Goal: Communication & Community: Connect with others

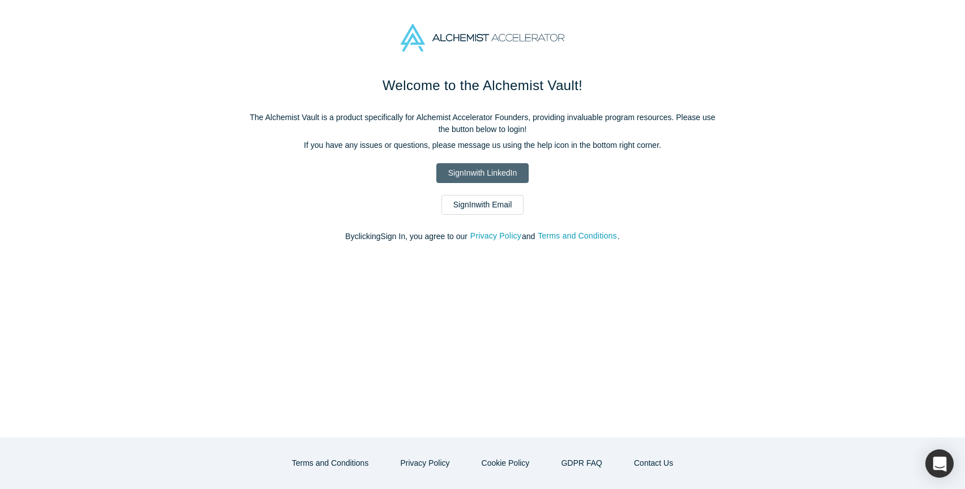
click at [483, 171] on link "Sign In with LinkedIn" at bounding box center [483, 173] width 92 height 20
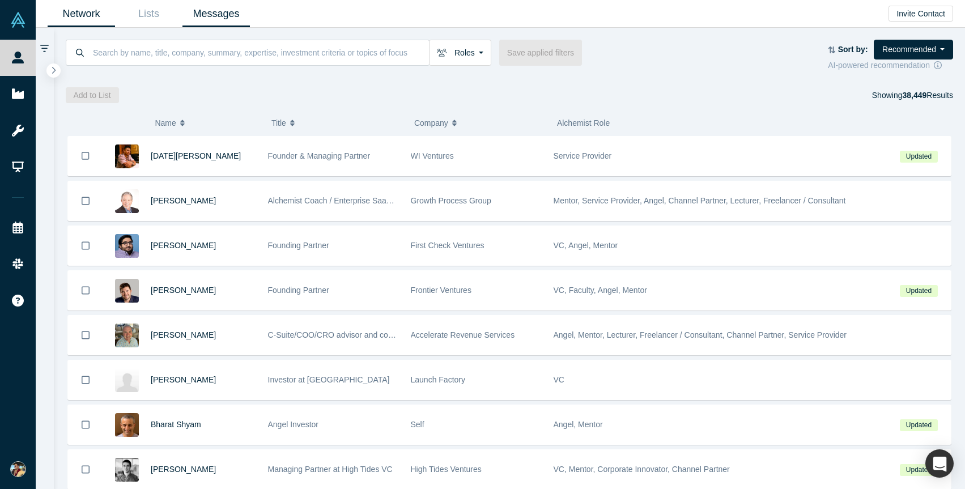
click at [202, 17] on link "Messages" at bounding box center [216, 14] width 67 height 27
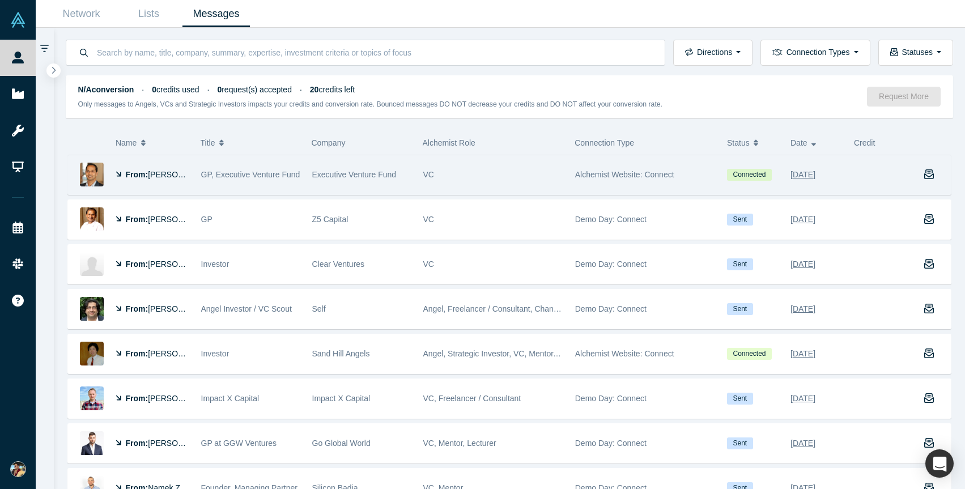
click at [152, 177] on span "[PERSON_NAME]" at bounding box center [180, 174] width 65 height 9
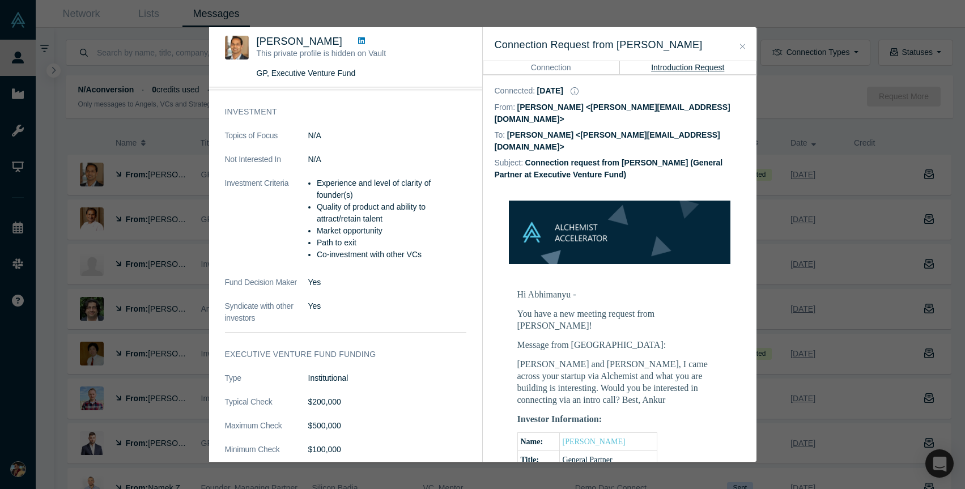
scroll to position [308, 0]
drag, startPoint x: 317, startPoint y: 229, endPoint x: 395, endPoint y: 234, distance: 77.2
click at [395, 234] on li "Market opportunity" at bounding box center [392, 230] width 150 height 12
drag, startPoint x: 395, startPoint y: 232, endPoint x: 382, endPoint y: 236, distance: 13.1
click at [395, 232] on li "Market opportunity" at bounding box center [392, 230] width 150 height 12
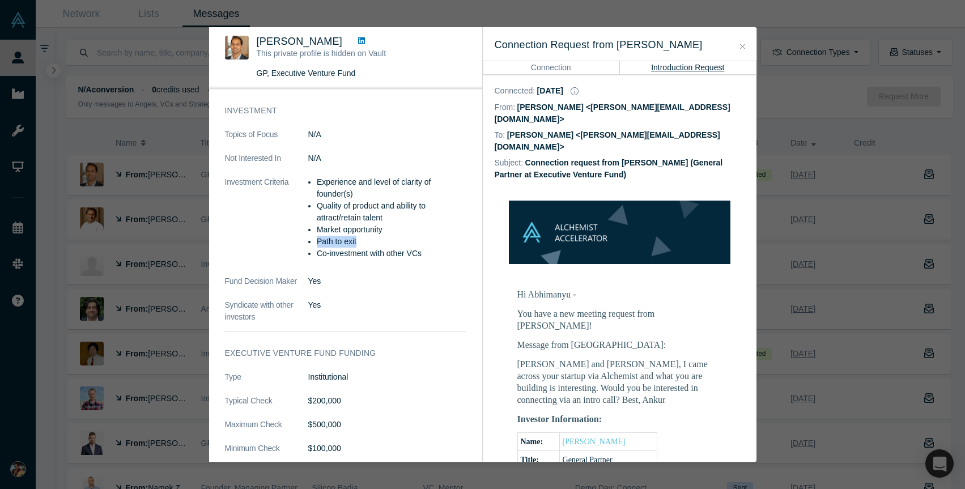
drag, startPoint x: 362, startPoint y: 241, endPoint x: 317, endPoint y: 242, distance: 44.8
click at [317, 242] on li "Path to exit" at bounding box center [392, 242] width 150 height 12
click at [450, 229] on li "Market opportunity" at bounding box center [392, 230] width 150 height 12
drag, startPoint x: 332, startPoint y: 253, endPoint x: 426, endPoint y: 256, distance: 94.1
click at [426, 256] on li "Co-investment with other VCs" at bounding box center [392, 254] width 150 height 12
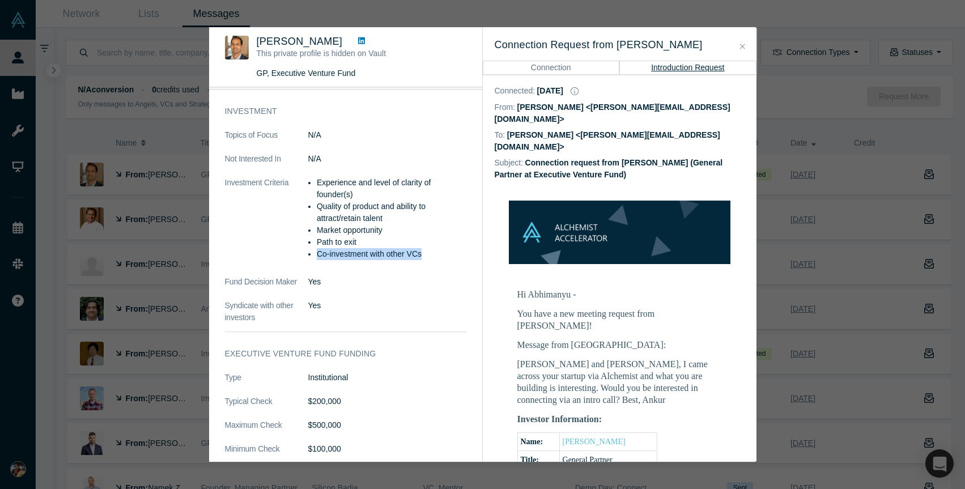
click at [426, 256] on li "Co-investment with other VCs" at bounding box center [392, 254] width 150 height 12
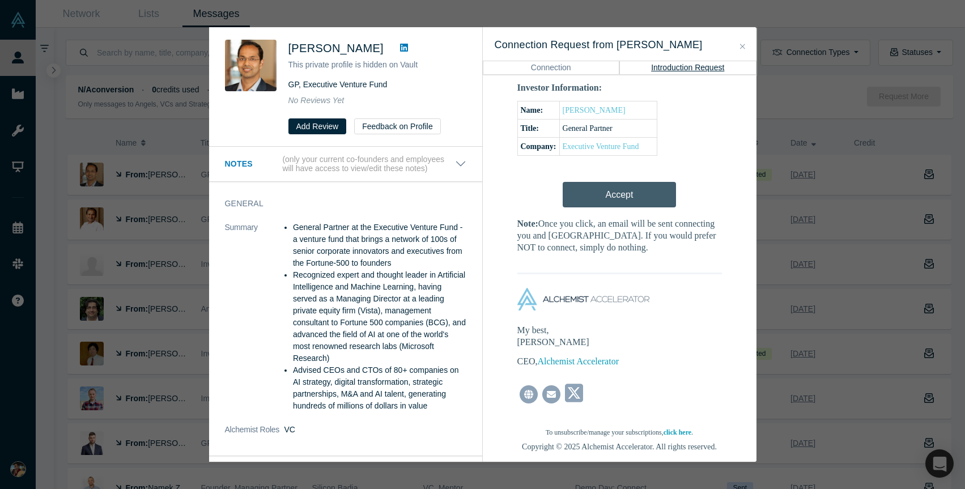
scroll to position [0, 0]
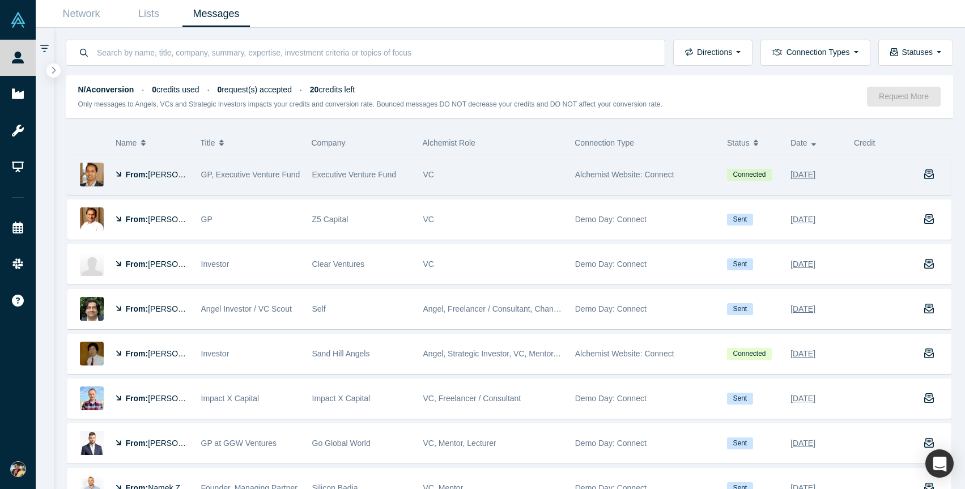
click at [334, 171] on span "Executive Venture Fund" at bounding box center [354, 174] width 84 height 9
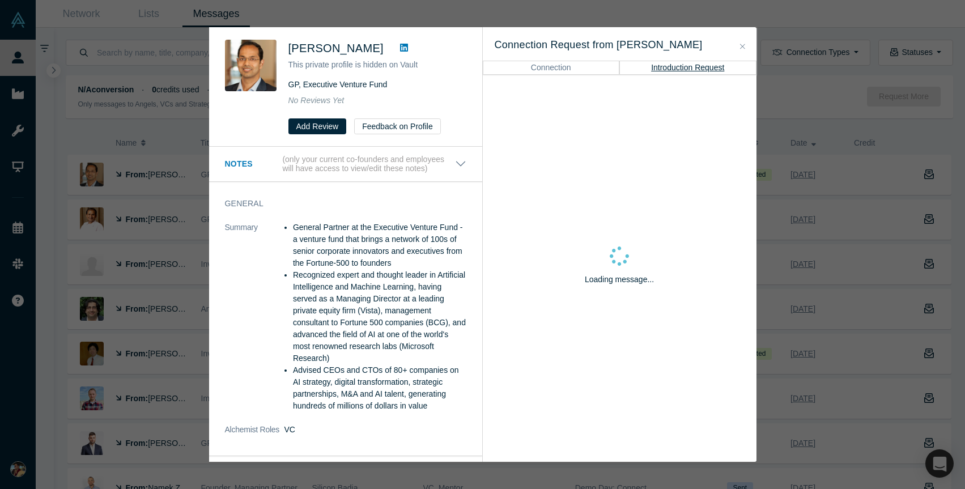
click at [400, 51] on icon at bounding box center [404, 48] width 8 height 8
